Goal: Information Seeking & Learning: Learn about a topic

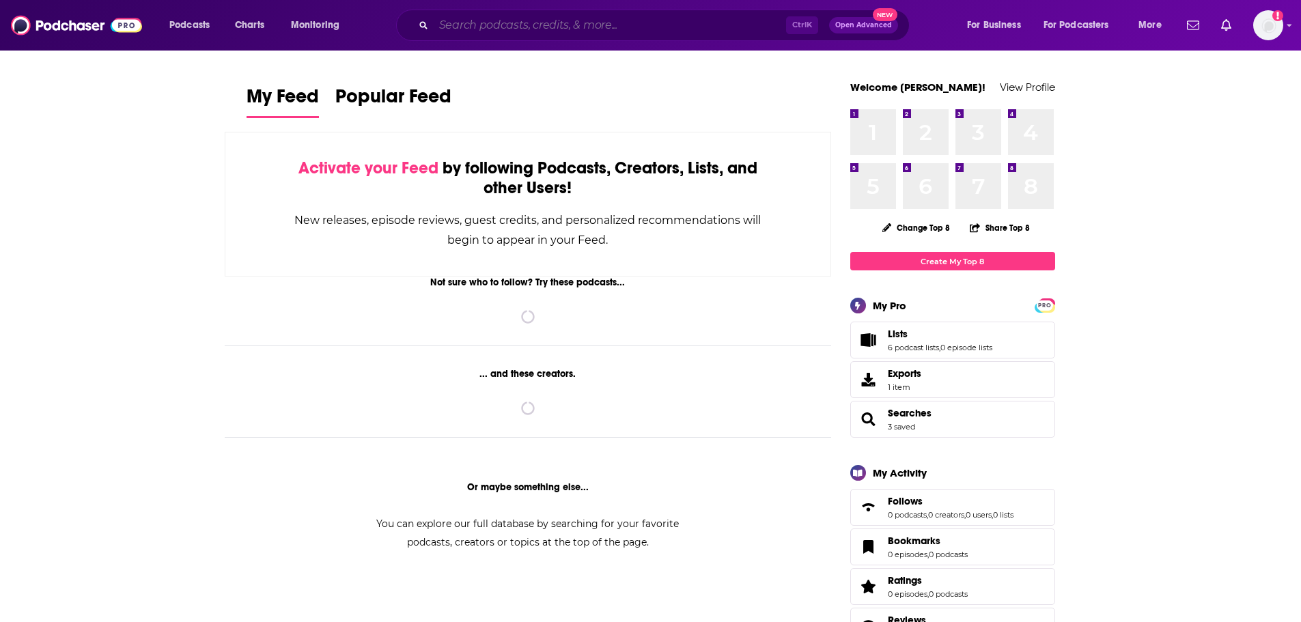
click at [632, 26] on input "Search podcasts, credits, & more..." at bounding box center [610, 25] width 352 height 22
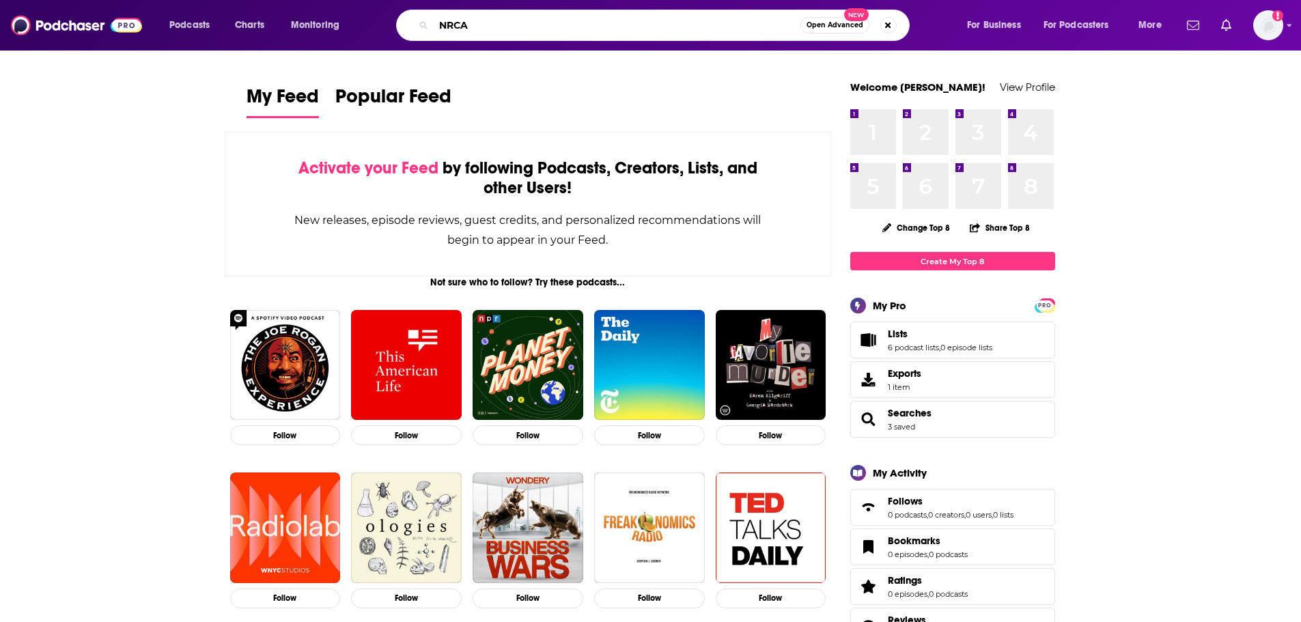
type input "NRCA"
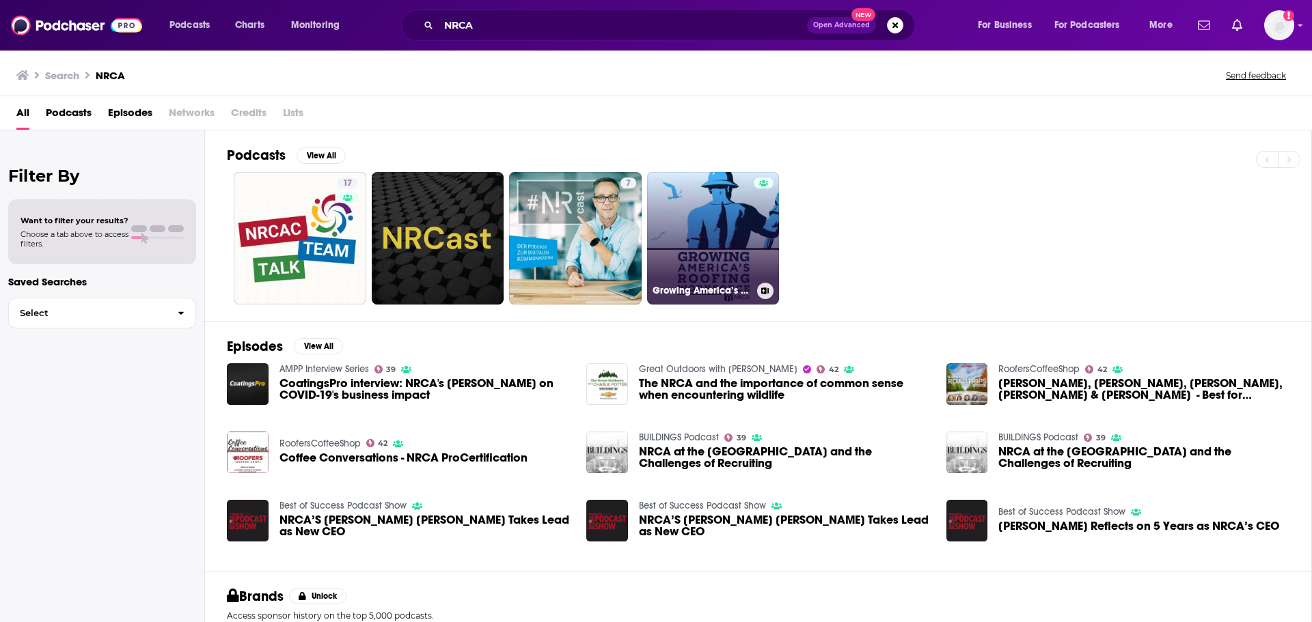
click at [702, 253] on link "Growing America’s Roofing Workforce" at bounding box center [713, 238] width 133 height 133
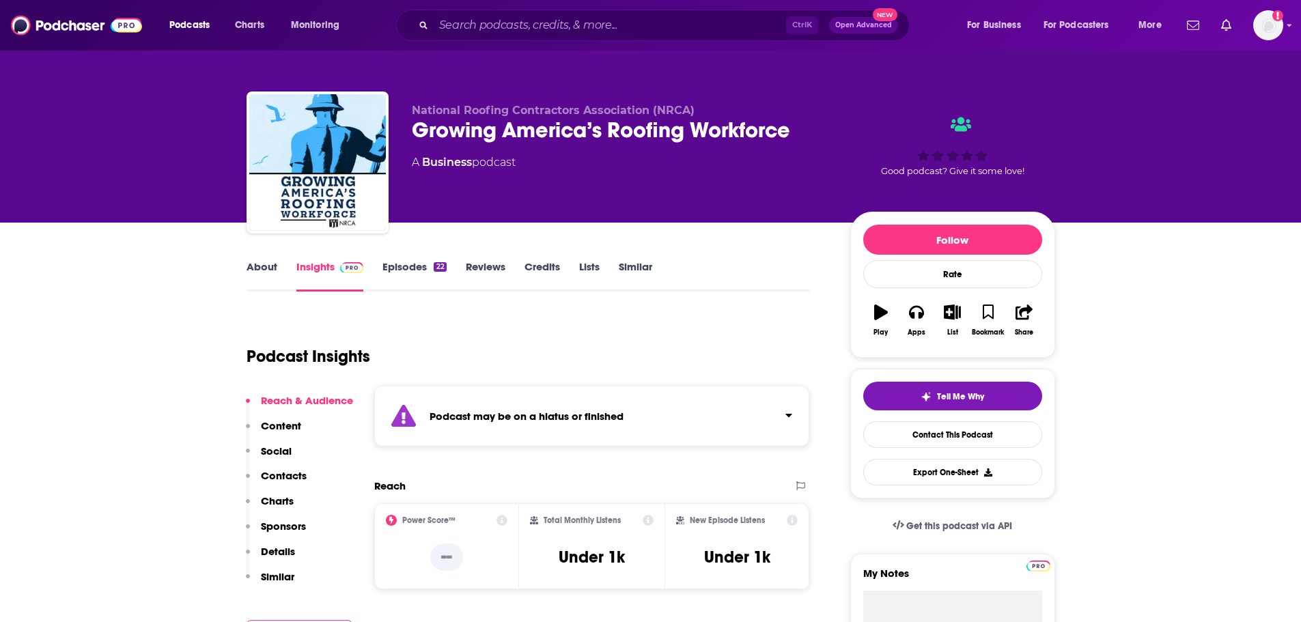
click at [555, 426] on div "Podcast may be on a hiatus or finished" at bounding box center [592, 416] width 436 height 61
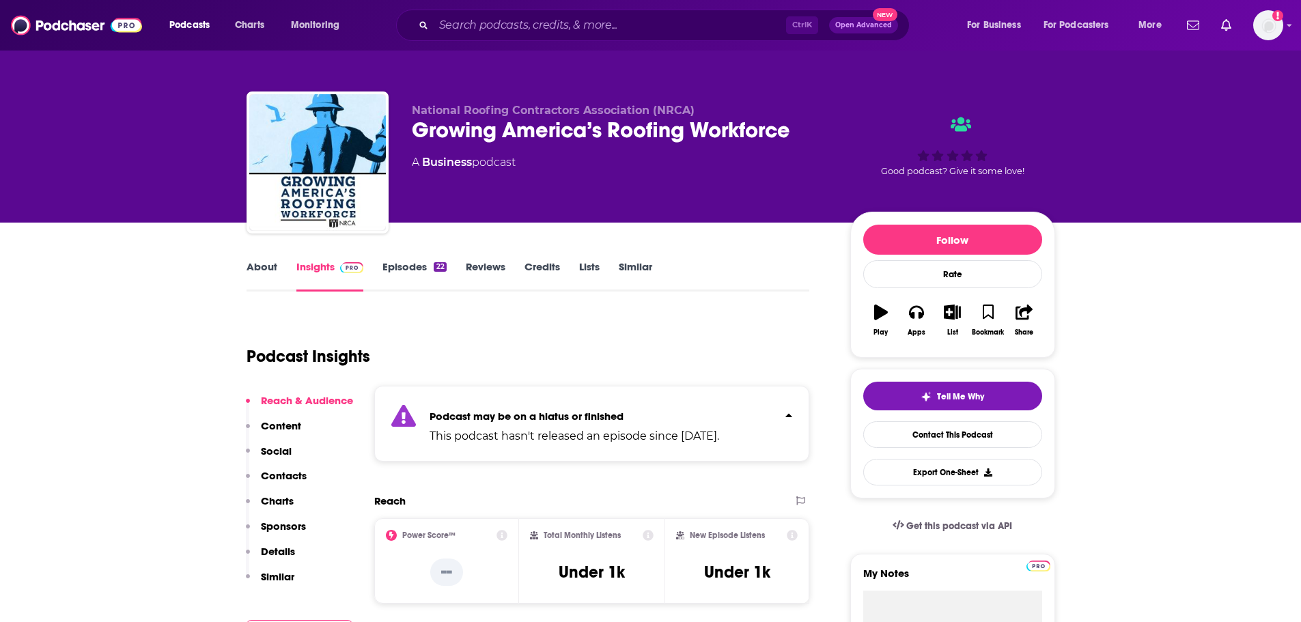
click at [412, 273] on link "Episodes 22" at bounding box center [415, 275] width 64 height 31
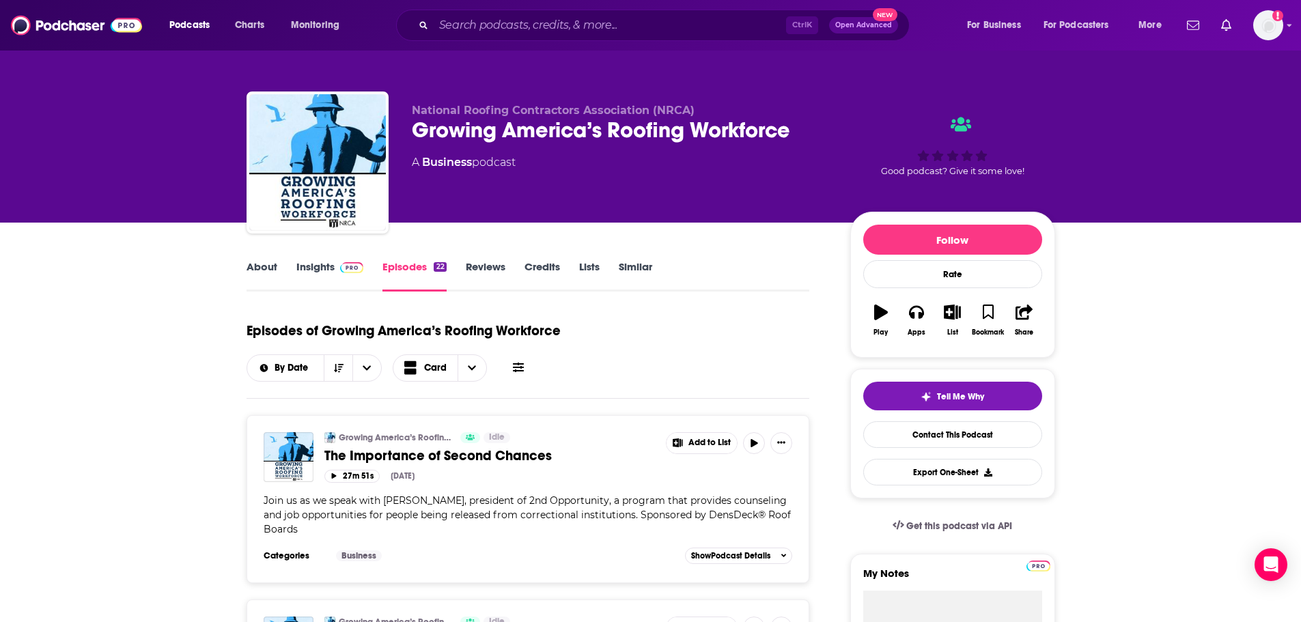
click at [297, 267] on link "Insights" at bounding box center [330, 275] width 68 height 31
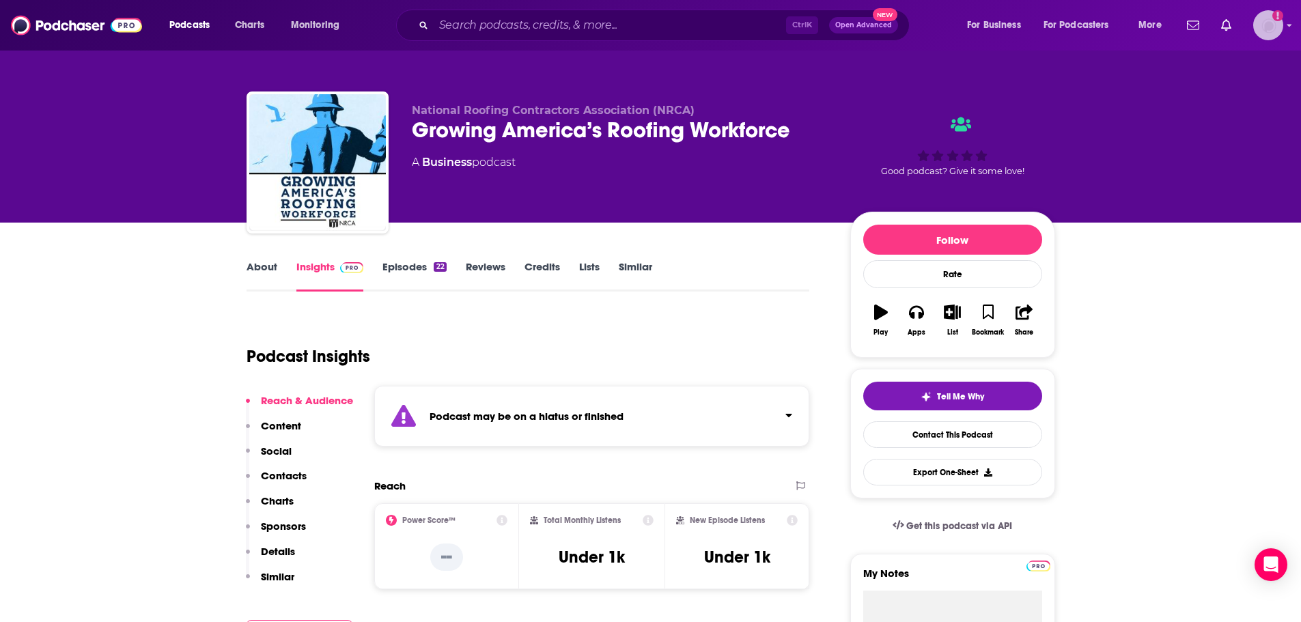
click at [1266, 24] on img "Logged in as ILATeam" at bounding box center [1269, 25] width 30 height 30
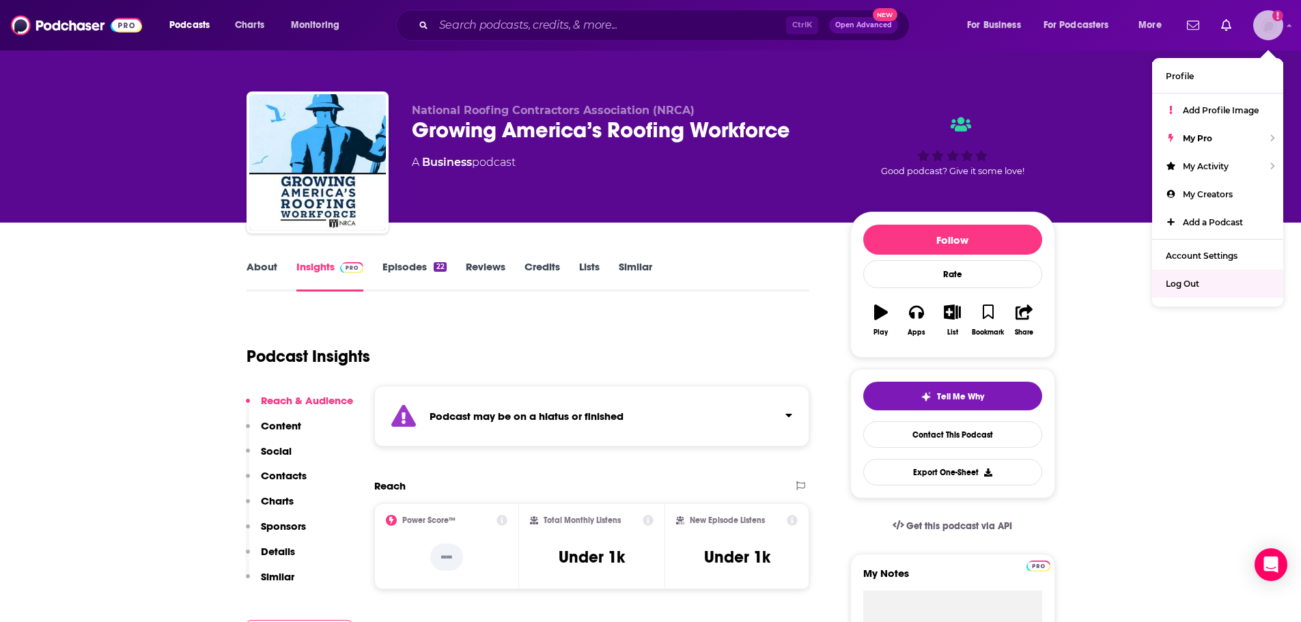
click at [1190, 288] on span "Log Out" at bounding box center [1182, 284] width 33 height 10
